Goal: Register for event/course

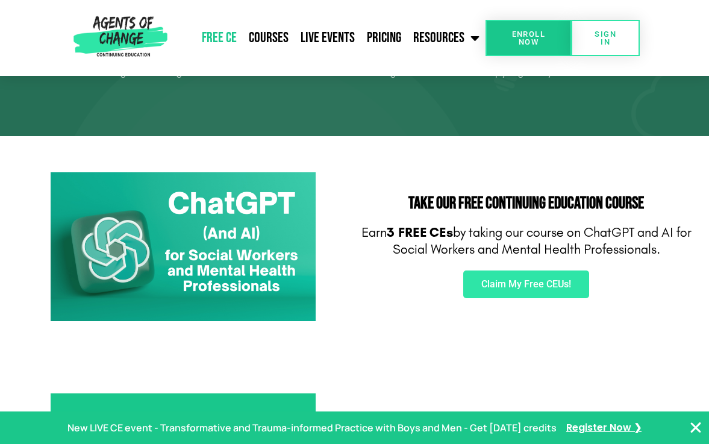
scroll to position [117, 0]
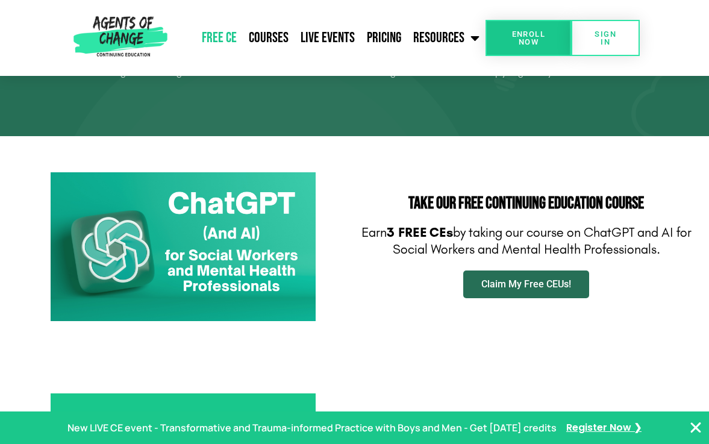
click at [525, 290] on link "Claim My Free CEUs!" at bounding box center [526, 284] width 126 height 28
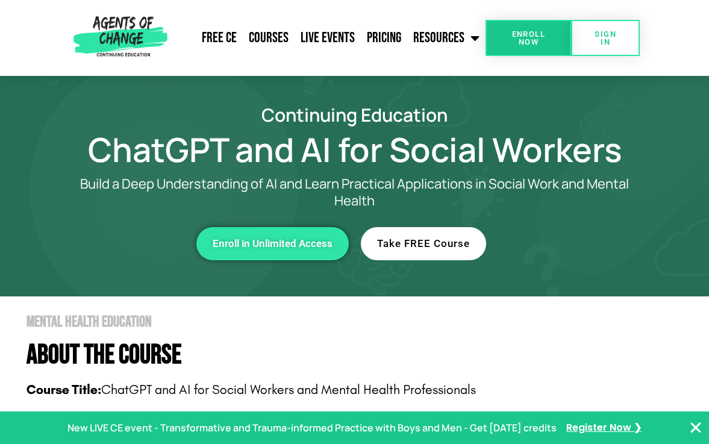
click at [418, 238] on span "Take FREE Course" at bounding box center [423, 243] width 93 height 10
